Goal: Find specific page/section: Find specific page/section

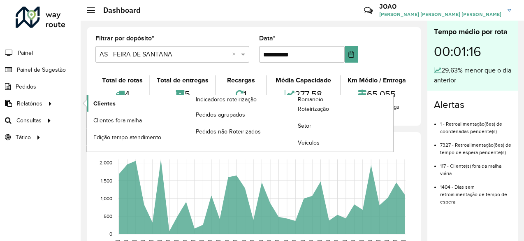
click at [103, 102] on span "Clientes" at bounding box center [104, 103] width 22 height 9
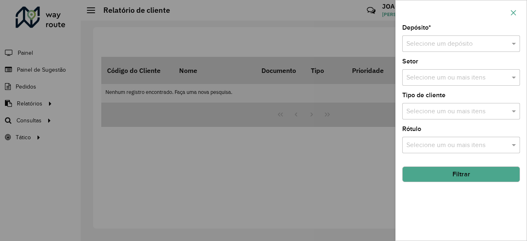
click at [515, 13] on icon "button" at bounding box center [513, 12] width 7 height 7
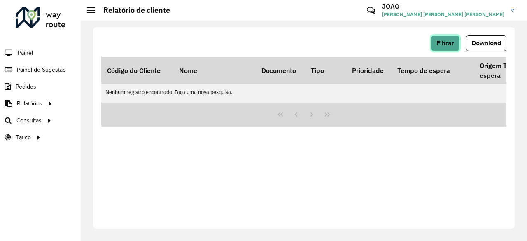
click at [447, 43] on span "Filtrar" at bounding box center [445, 42] width 18 height 7
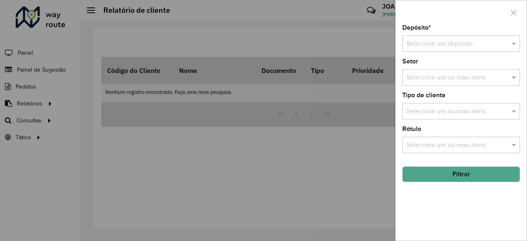
click at [440, 44] on input "text" at bounding box center [452, 44] width 93 height 10
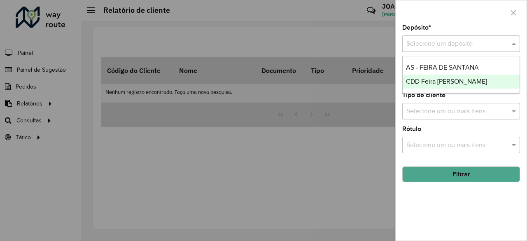
click at [435, 78] on span "CDD Feira [PERSON_NAME]" at bounding box center [446, 81] width 81 height 7
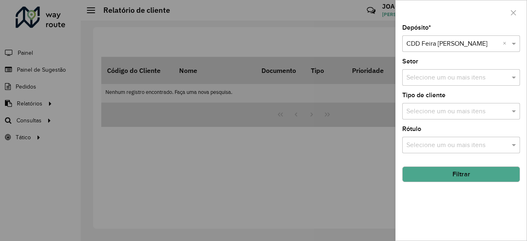
click at [430, 77] on input "text" at bounding box center [456, 78] width 105 height 10
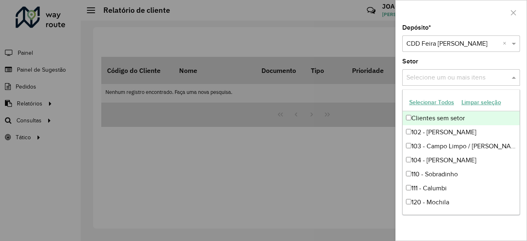
drag, startPoint x: 433, startPoint y: 98, endPoint x: 434, endPoint y: 90, distance: 7.9
click at [434, 98] on button "Selecionar Todos" at bounding box center [431, 102] width 52 height 13
click at [440, 59] on div "Setor Selecione um ou mais itens 74 itens selecionados ×" at bounding box center [461, 71] width 118 height 27
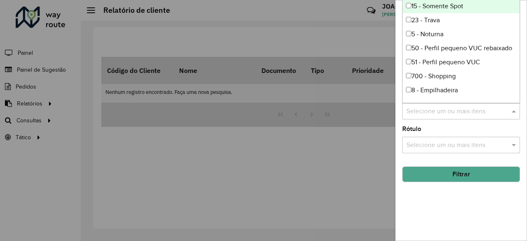
click at [432, 107] on input "text" at bounding box center [456, 112] width 105 height 10
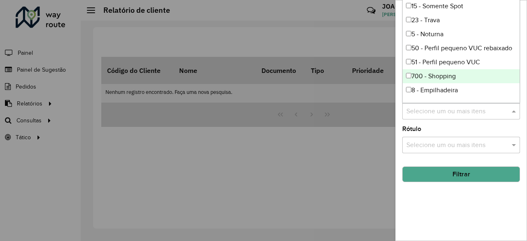
scroll to position [55, 0]
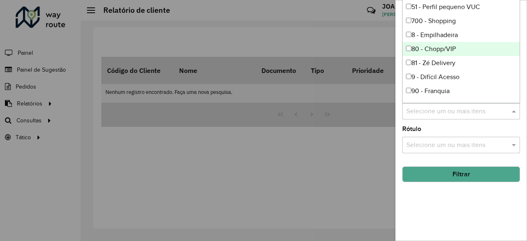
click at [448, 50] on div "80 - Chopp/VIP" at bounding box center [460, 49] width 117 height 14
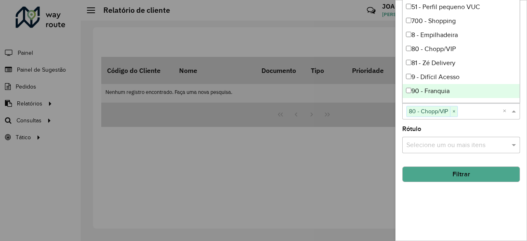
click at [452, 185] on div "Depósito * Selecione um depósito × CDD Feira [PERSON_NAME] × Setor Selecione um…" at bounding box center [460, 133] width 131 height 216
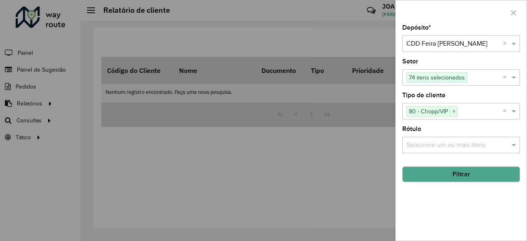
click at [450, 173] on button "Filtrar" at bounding box center [461, 174] width 118 height 16
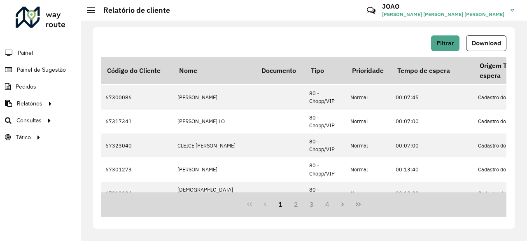
scroll to position [374, 0]
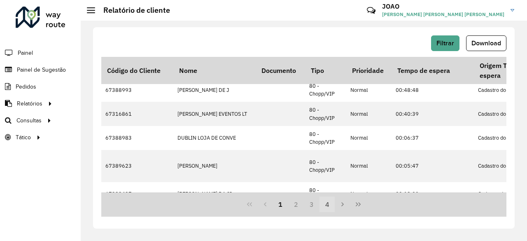
click at [326, 205] on button "4" at bounding box center [327, 204] width 16 height 16
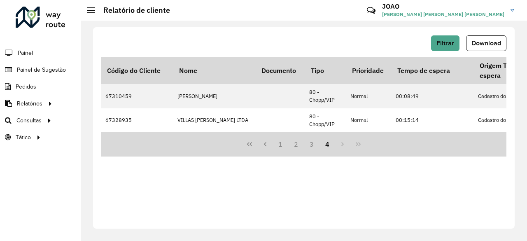
scroll to position [0, 0]
click at [280, 150] on button "1" at bounding box center [281, 144] width 16 height 16
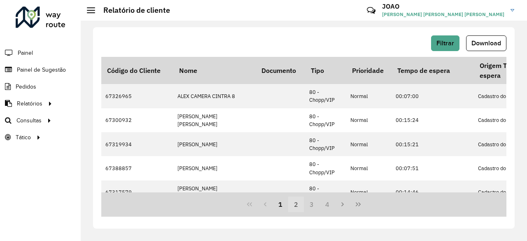
click at [298, 197] on button "2" at bounding box center [296, 204] width 16 height 16
click at [309, 203] on button "3" at bounding box center [312, 204] width 16 height 16
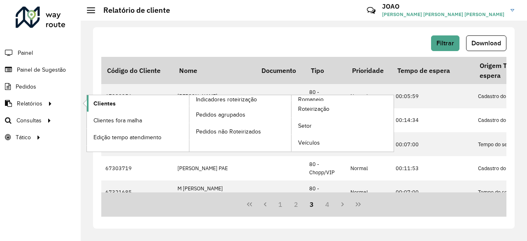
click at [93, 107] on span "Clientes" at bounding box center [104, 103] width 22 height 9
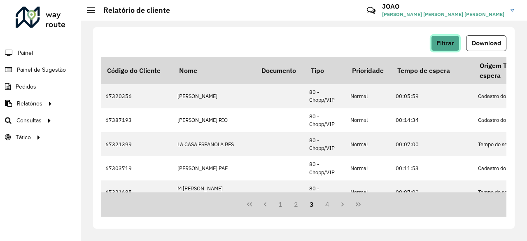
click at [445, 39] on span "Filtrar" at bounding box center [445, 42] width 18 height 7
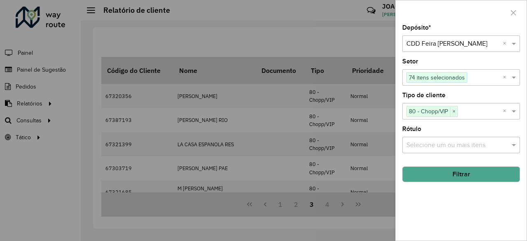
click at [419, 11] on div at bounding box center [460, 12] width 131 height 24
